Goal: Task Accomplishment & Management: Manage account settings

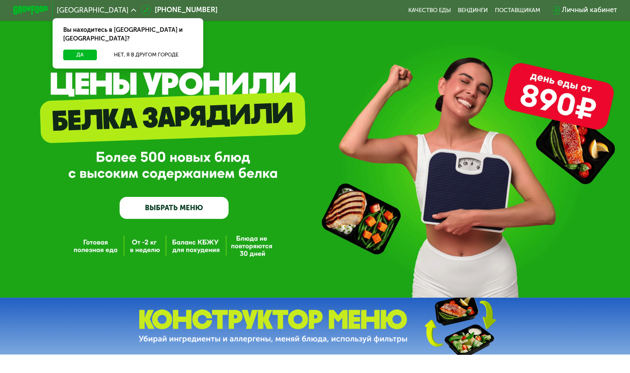
click at [576, 9] on div "Личный кабинет" at bounding box center [589, 10] width 55 height 11
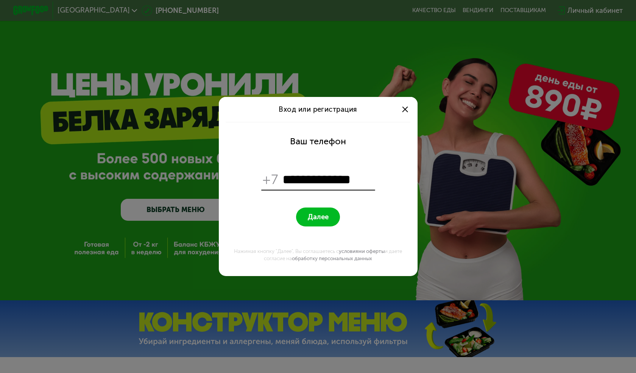
type input "**********"
click at [323, 216] on span "Далее" at bounding box center [318, 217] width 21 height 8
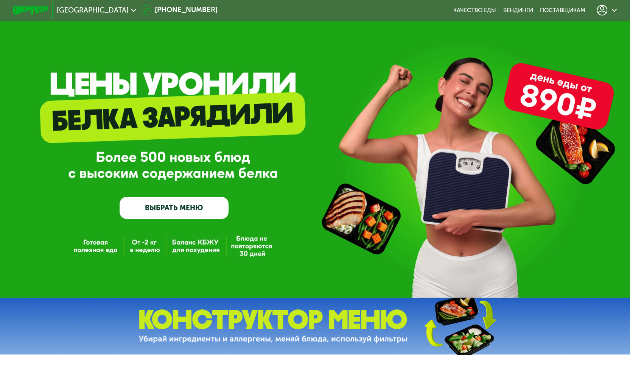
click at [604, 7] on icon at bounding box center [602, 10] width 11 height 11
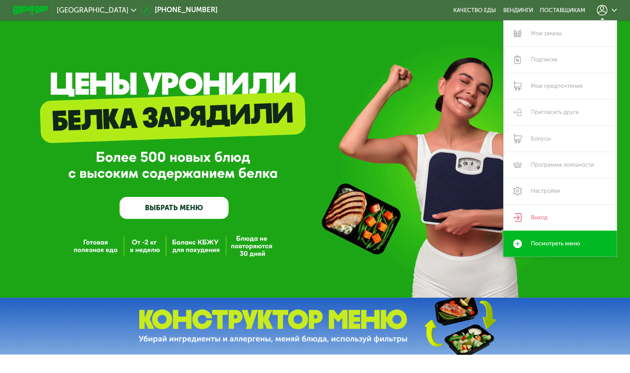
click at [604, 7] on icon at bounding box center [602, 10] width 11 height 11
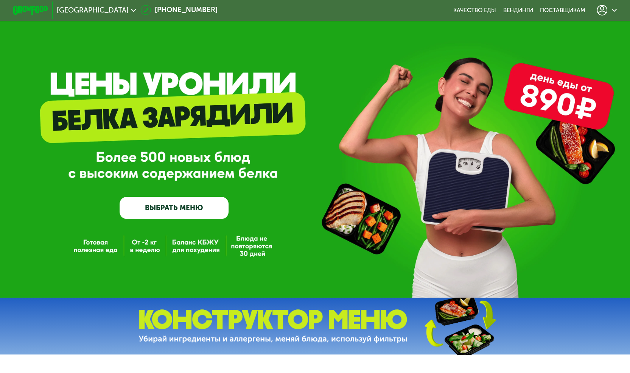
click at [617, 8] on icon at bounding box center [614, 10] width 5 height 5
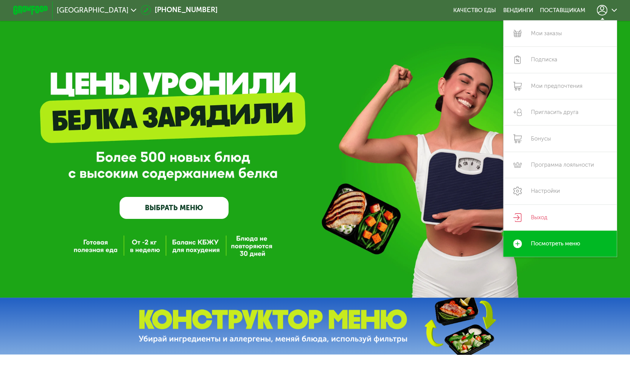
click at [617, 8] on icon at bounding box center [614, 10] width 5 height 5
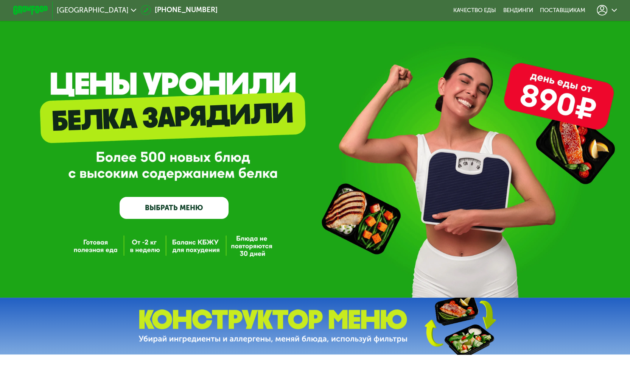
click at [604, 8] on icon at bounding box center [602, 10] width 11 height 11
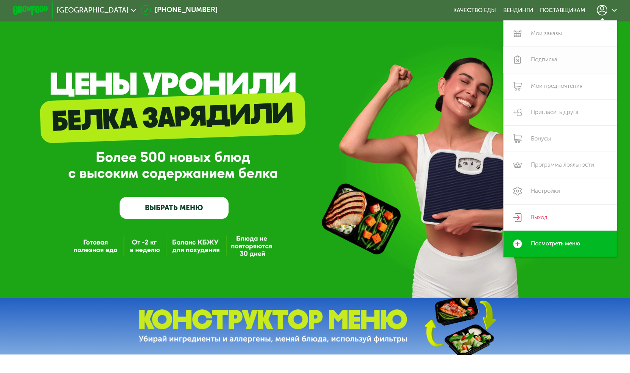
click at [548, 65] on link "Подписка" at bounding box center [560, 60] width 114 height 26
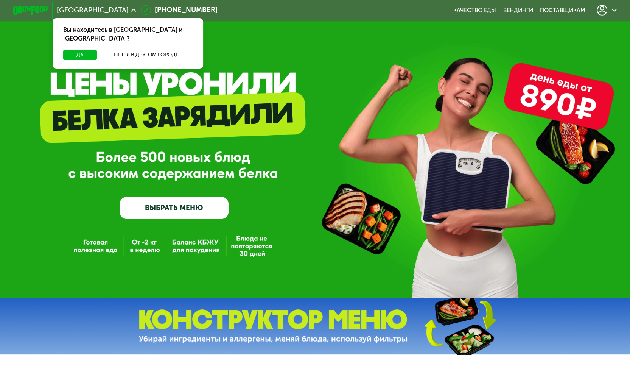
click at [602, 8] on icon at bounding box center [602, 10] width 11 height 11
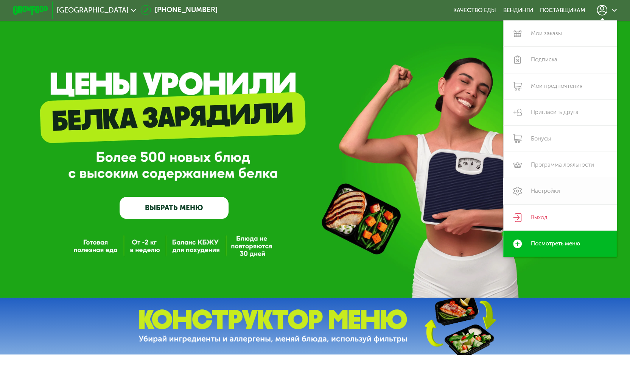
click at [539, 191] on link "Настройки" at bounding box center [560, 191] width 114 height 26
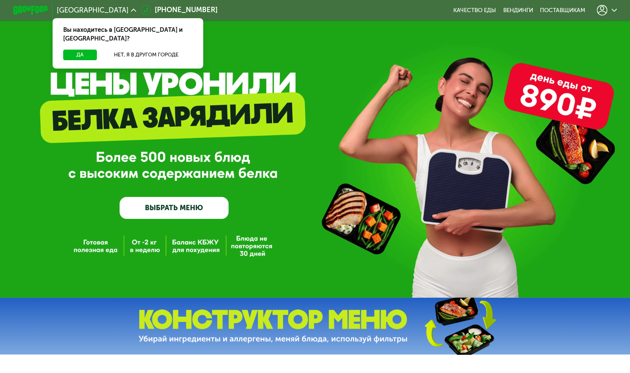
click at [601, 8] on icon at bounding box center [602, 10] width 11 height 11
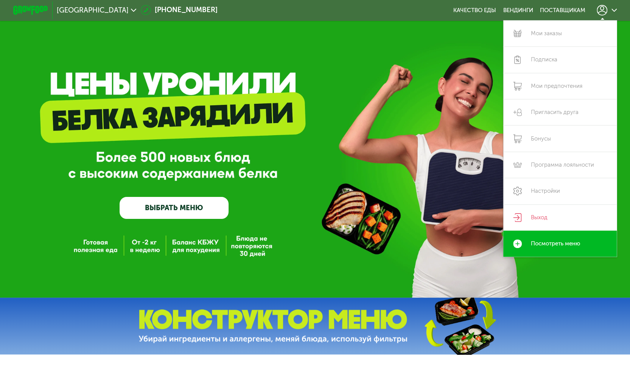
click at [601, 8] on icon at bounding box center [602, 10] width 11 height 11
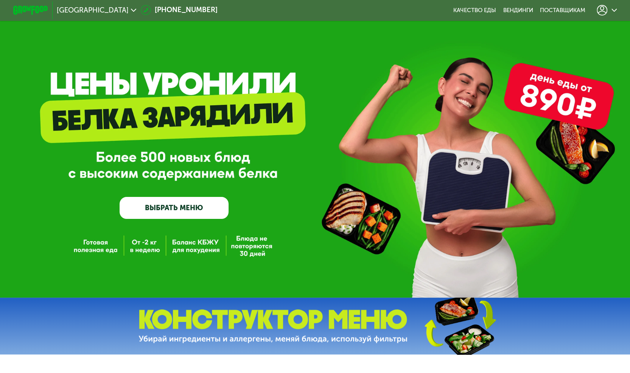
click at [601, 8] on icon at bounding box center [602, 10] width 11 height 11
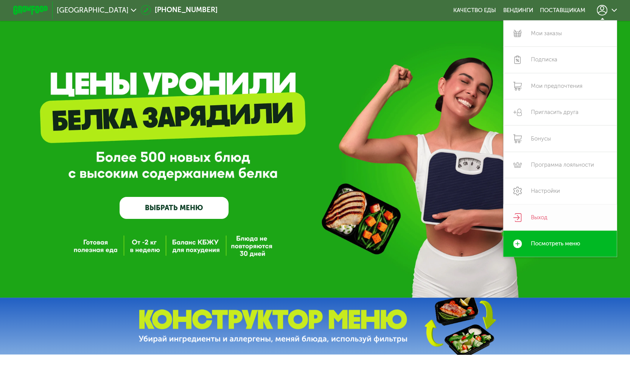
click at [543, 218] on link "Выход" at bounding box center [560, 217] width 114 height 26
